Goal: Task Accomplishment & Management: Manage account settings

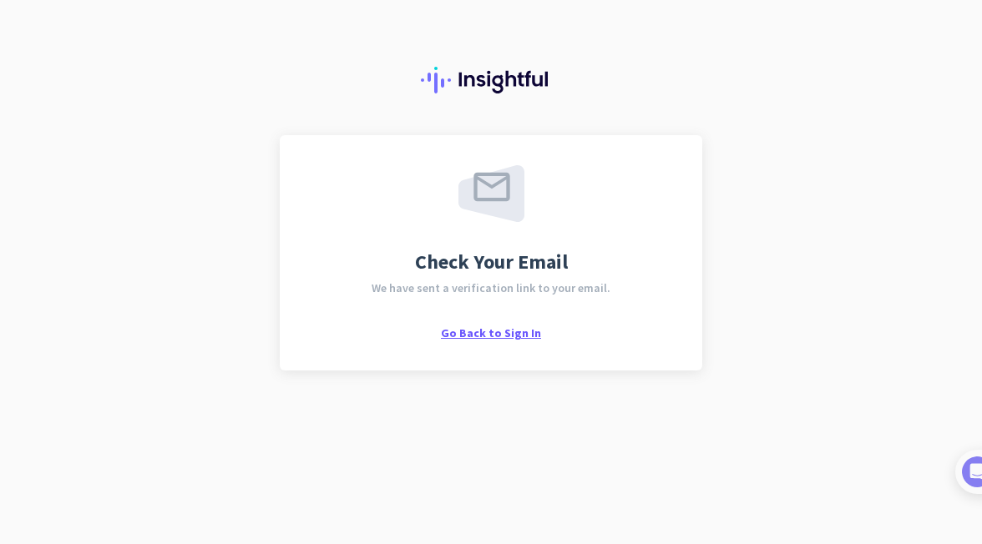
click at [474, 336] on span "Go Back to Sign In" at bounding box center [491, 333] width 100 height 15
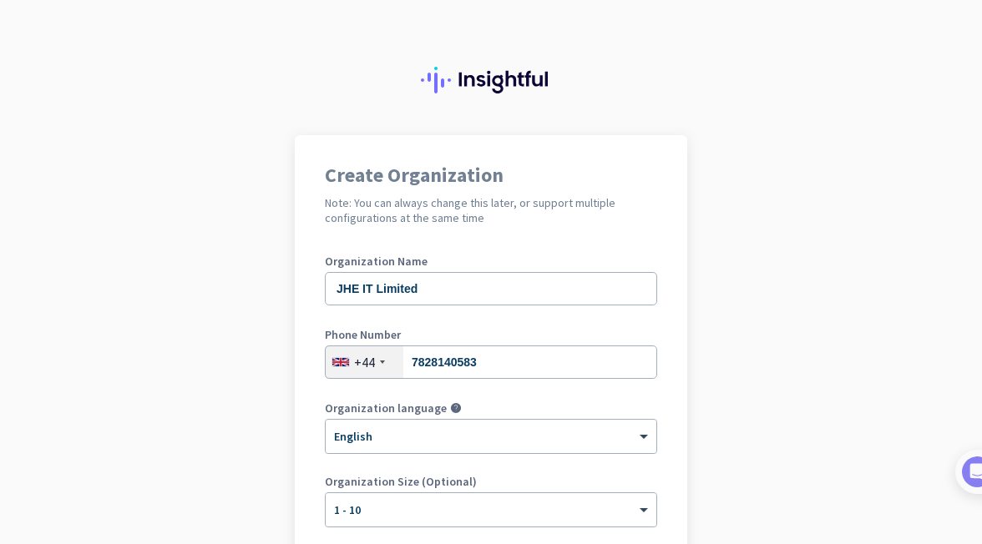
scroll to position [264, 0]
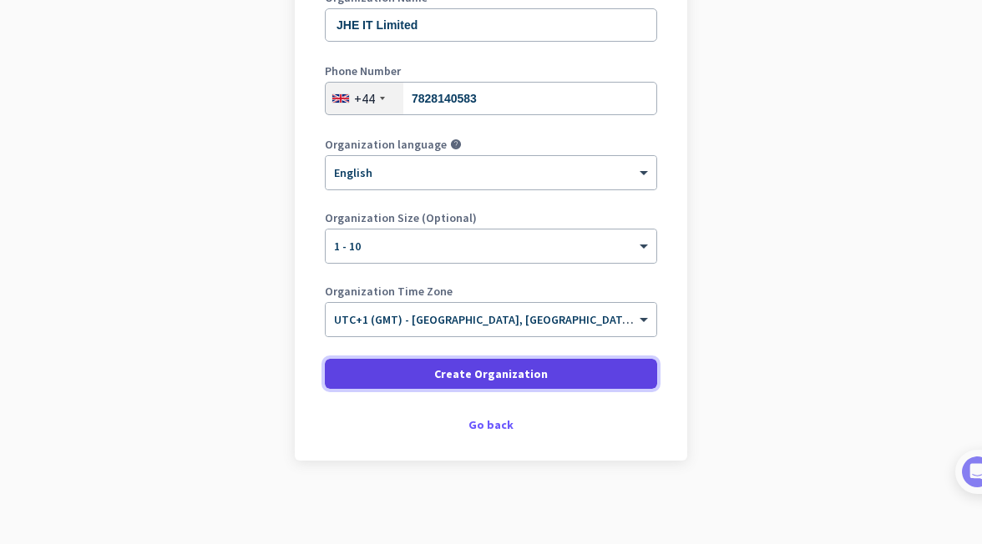
click at [434, 374] on span "Create Organization" at bounding box center [491, 374] width 114 height 17
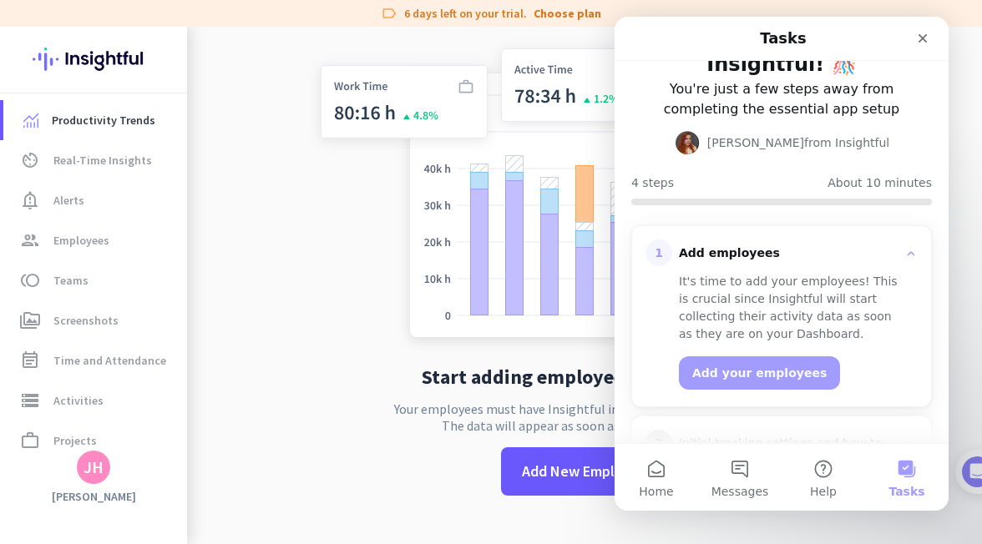
scroll to position [69, 0]
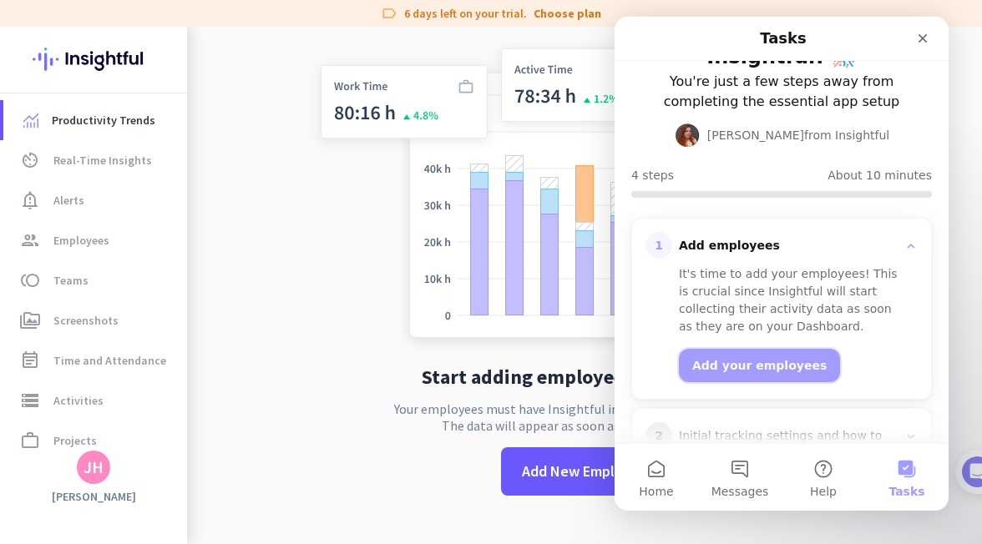
click at [773, 355] on button "Add your employees" at bounding box center [759, 365] width 161 height 33
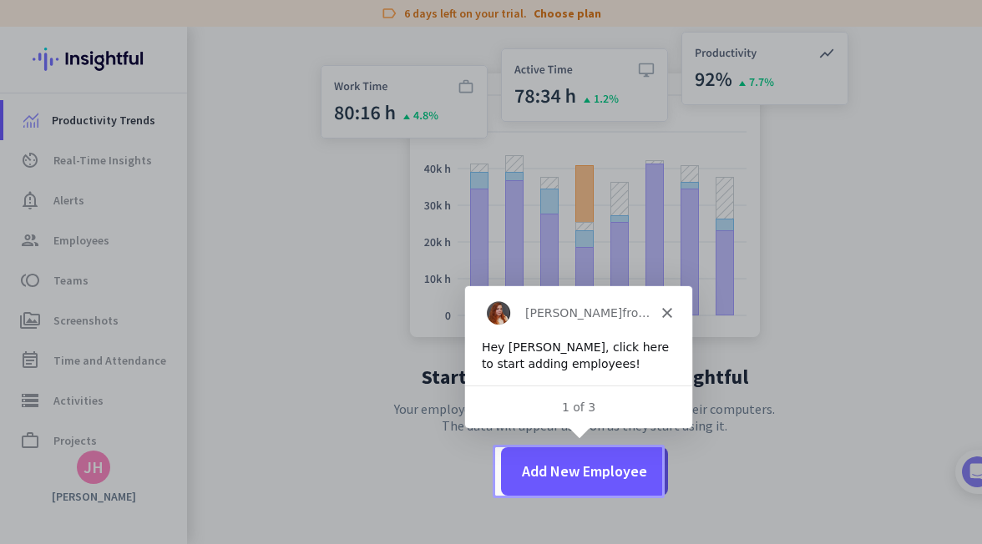
scroll to position [0, 0]
click at [570, 414] on div "1 of 3" at bounding box center [576, 406] width 227 height 18
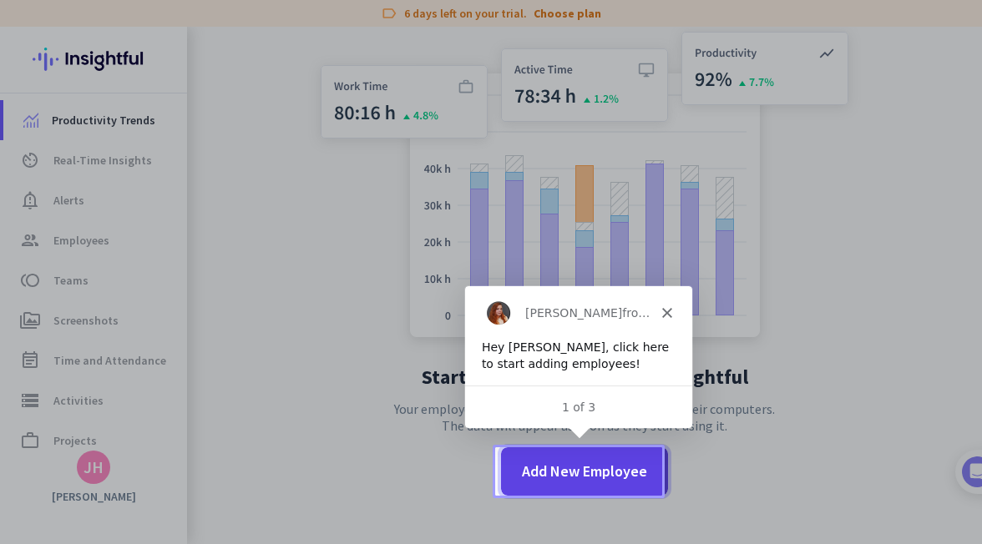
click at [607, 473] on span "Add New Employee" at bounding box center [584, 472] width 125 height 22
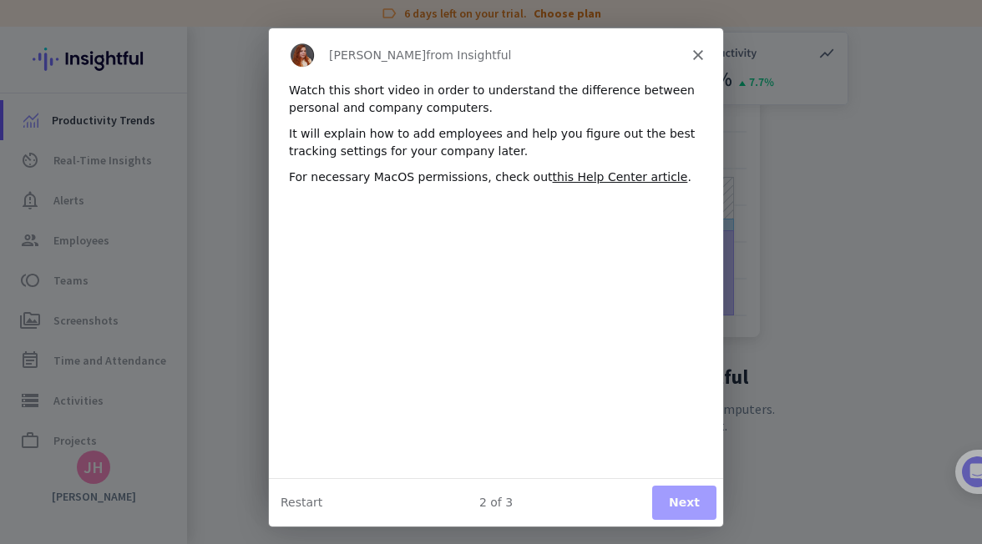
click at [694, 46] on div "[PERSON_NAME] from Insightful" at bounding box center [495, 53] width 454 height 53
click at [695, 50] on polygon "Close" at bounding box center [697, 53] width 10 height 10
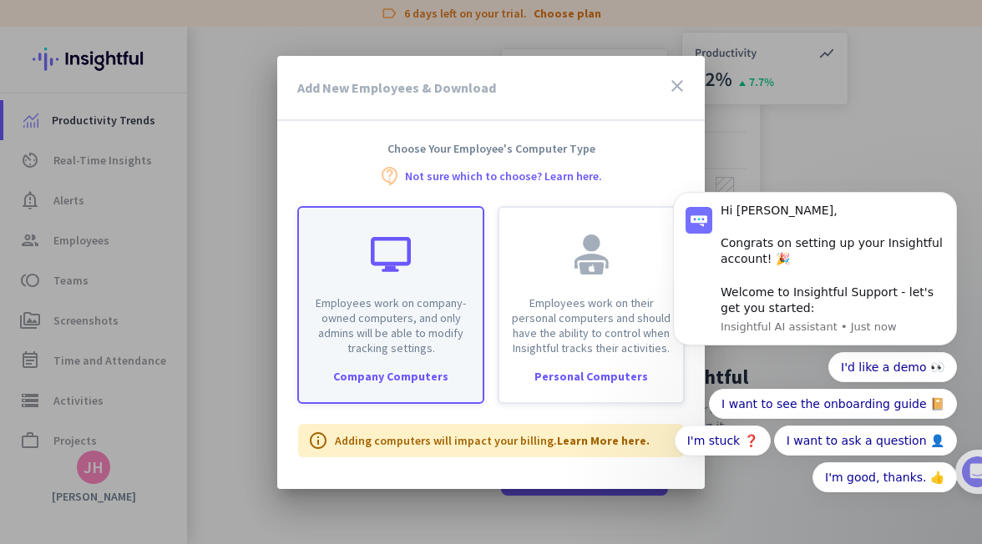
click at [396, 314] on p "Employees work on company-owned computers, and only admins will be able to modi…" at bounding box center [391, 326] width 164 height 60
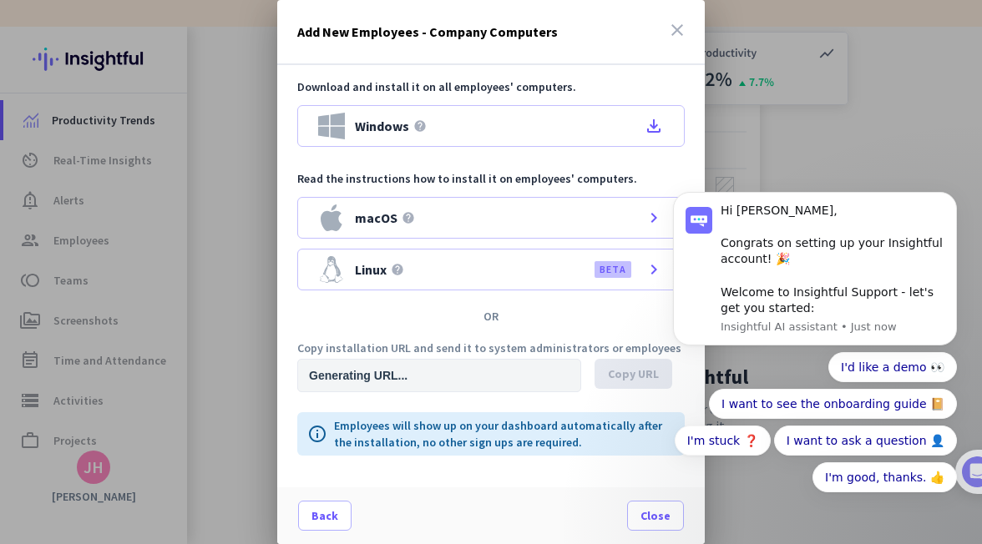
type input "[URL][DOMAIN_NAME]"
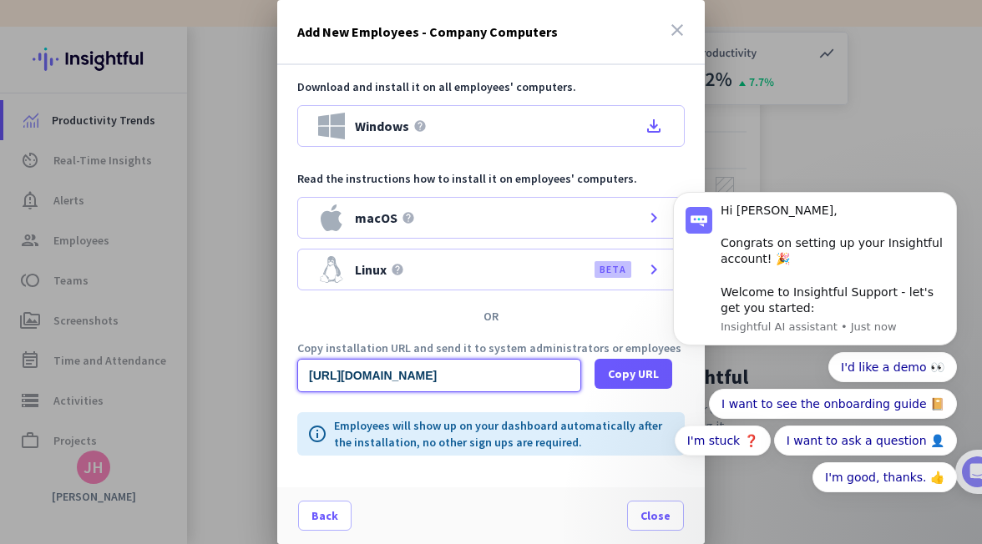
scroll to position [0, 1650]
drag, startPoint x: 1095, startPoint y: 545, endPoint x: 686, endPoint y: 375, distance: 443.1
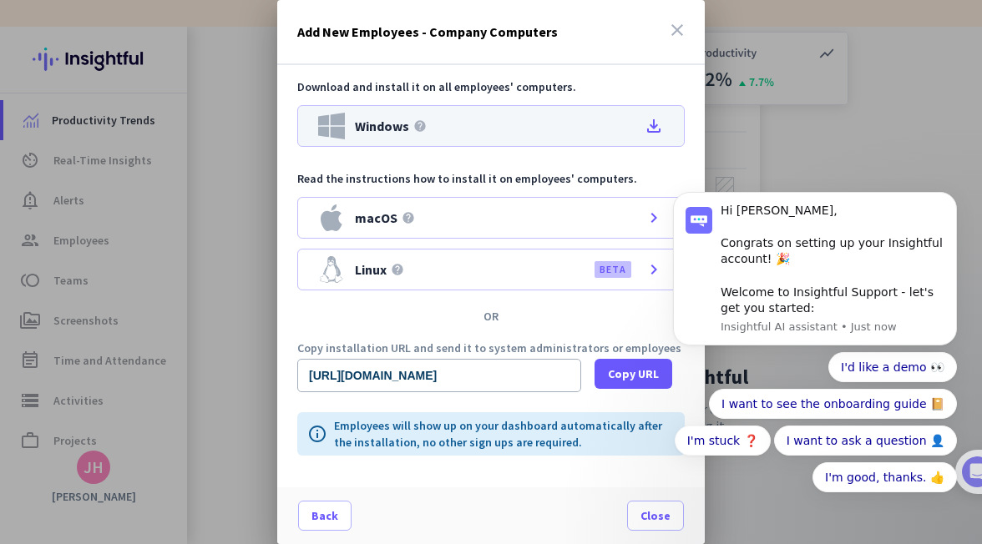
click at [656, 114] on div "Windows help file_download" at bounding box center [490, 126] width 387 height 42
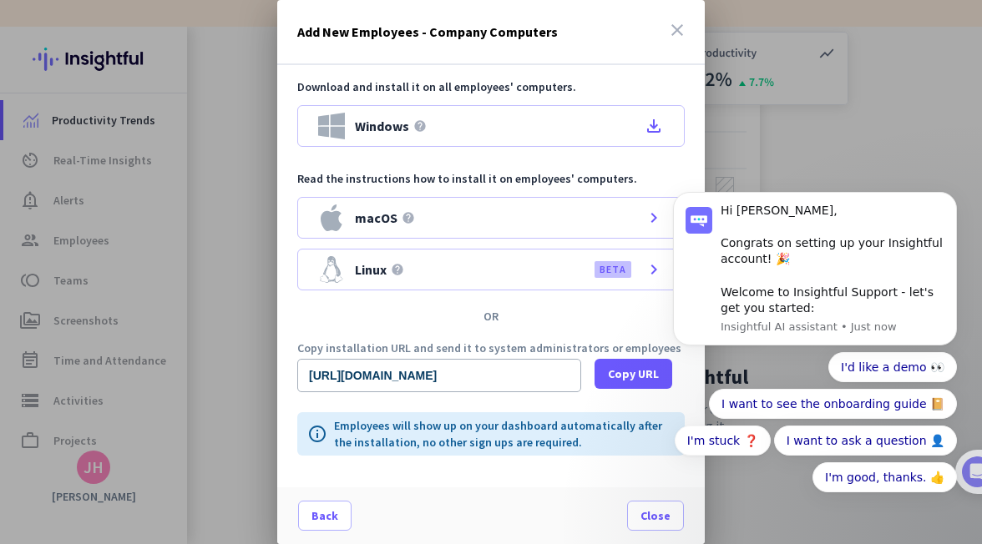
click at [922, 97] on div at bounding box center [491, 272] width 982 height 544
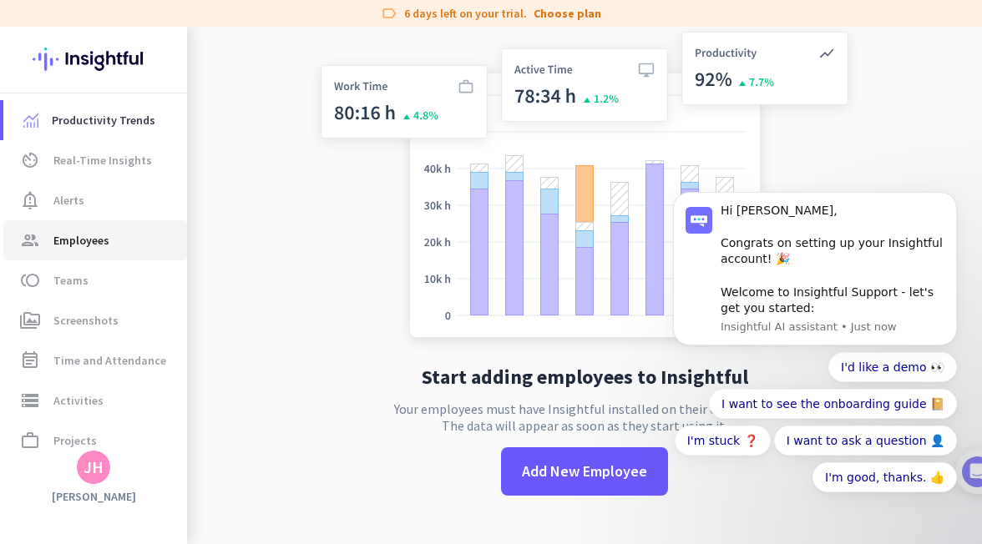
click at [71, 235] on span "Employees" at bounding box center [81, 240] width 56 height 20
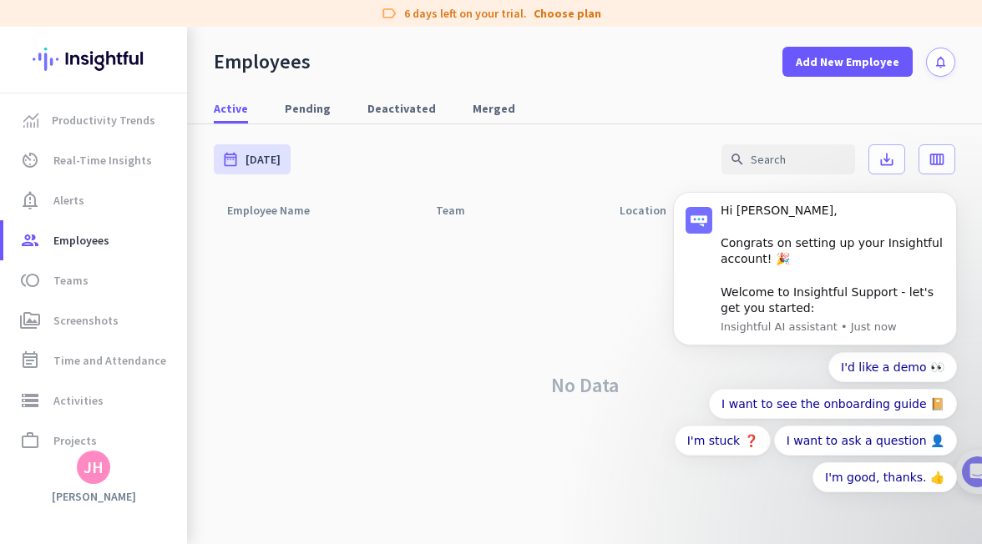
click at [556, 154] on div "date_range [DATE] [DATE] - [DATE] search save_alt calendar_view_week" at bounding box center [584, 159] width 741 height 70
click at [87, 318] on span "Screenshots" at bounding box center [85, 321] width 65 height 20
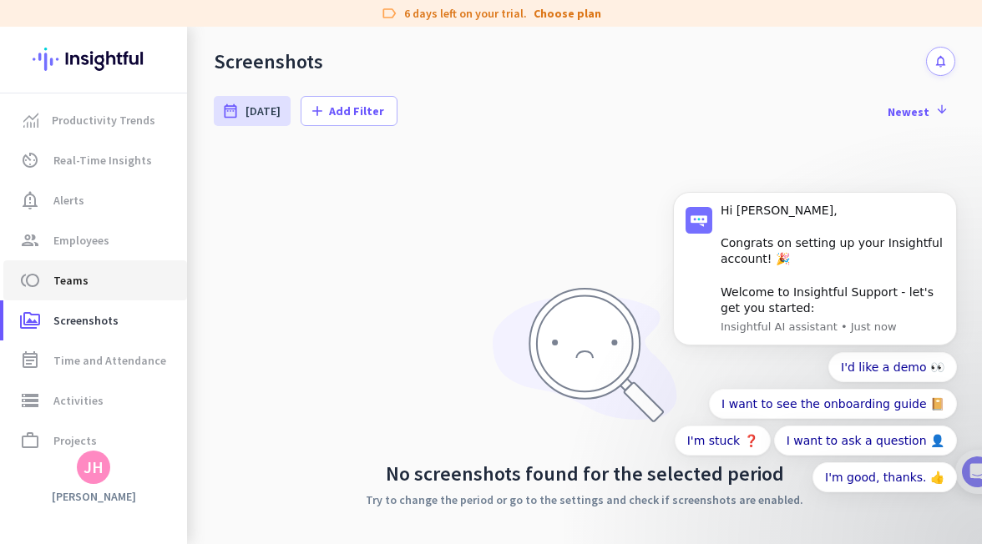
click at [88, 293] on link "toll Teams" at bounding box center [95, 280] width 184 height 40
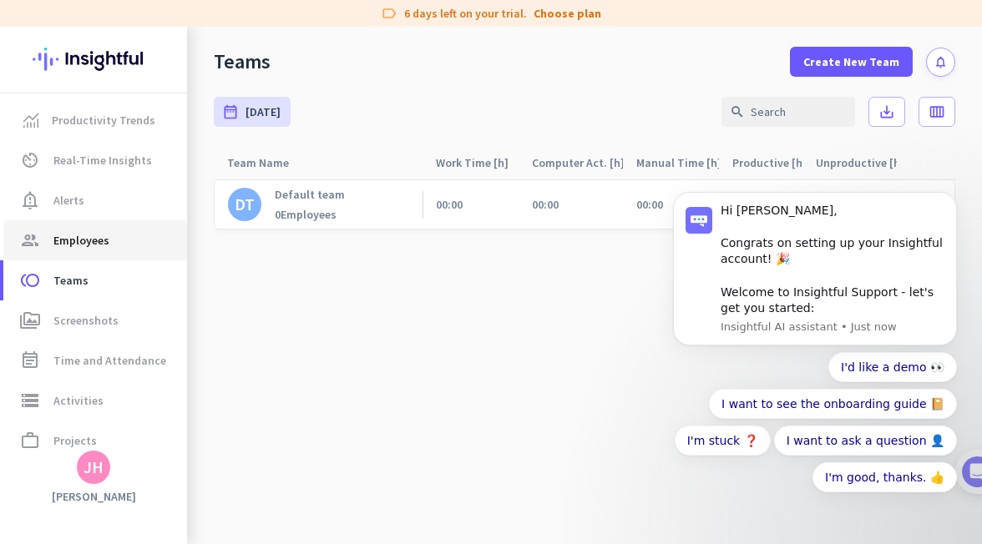
click at [98, 249] on span "Employees" at bounding box center [81, 240] width 56 height 20
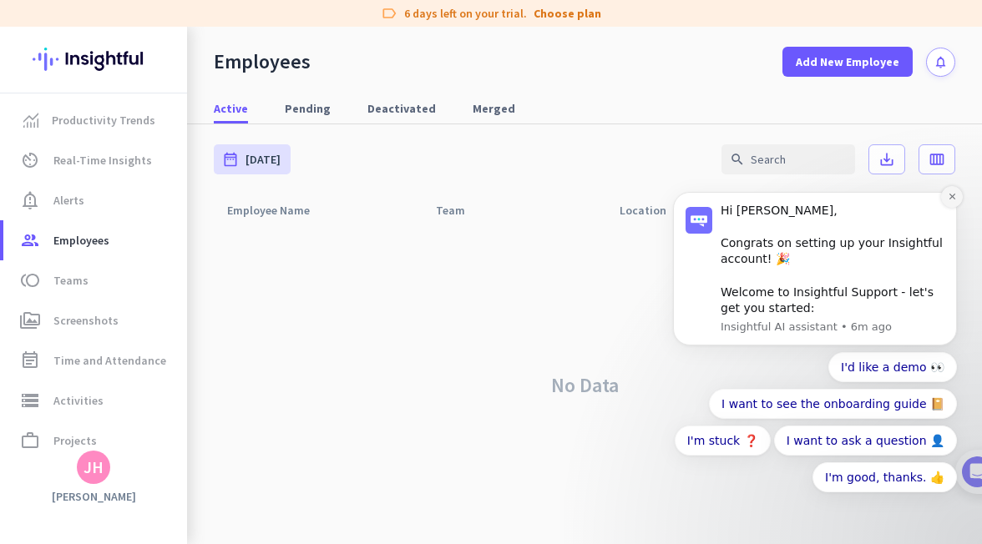
click at [953, 194] on icon "Dismiss notification" at bounding box center [952, 196] width 9 height 9
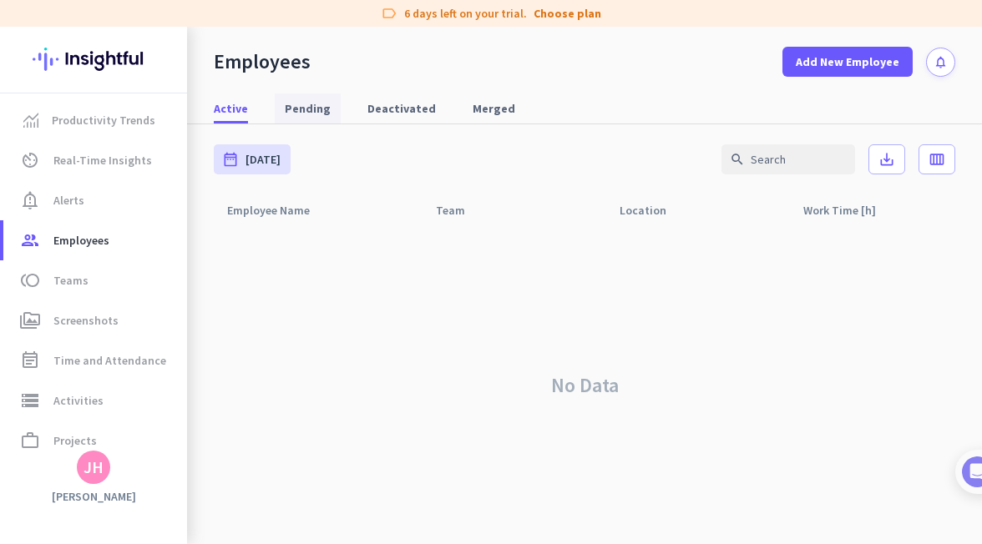
click at [316, 105] on span "Pending" at bounding box center [308, 108] width 46 height 17
click at [233, 111] on span "Active" at bounding box center [231, 108] width 34 height 17
